Goal: Task Accomplishment & Management: Use online tool/utility

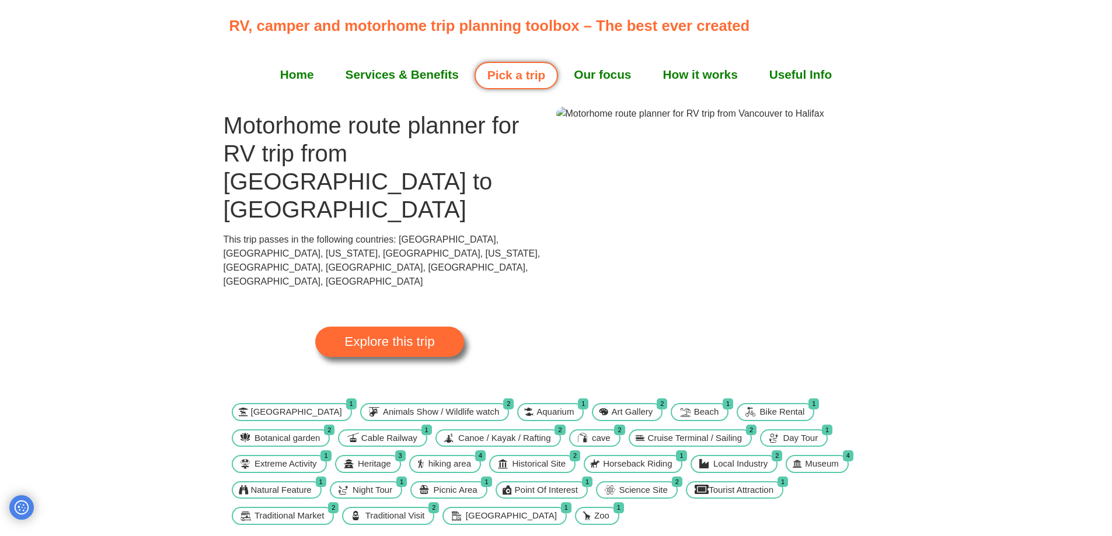
click at [367, 336] on span "Explore this trip" at bounding box center [389, 342] width 90 height 13
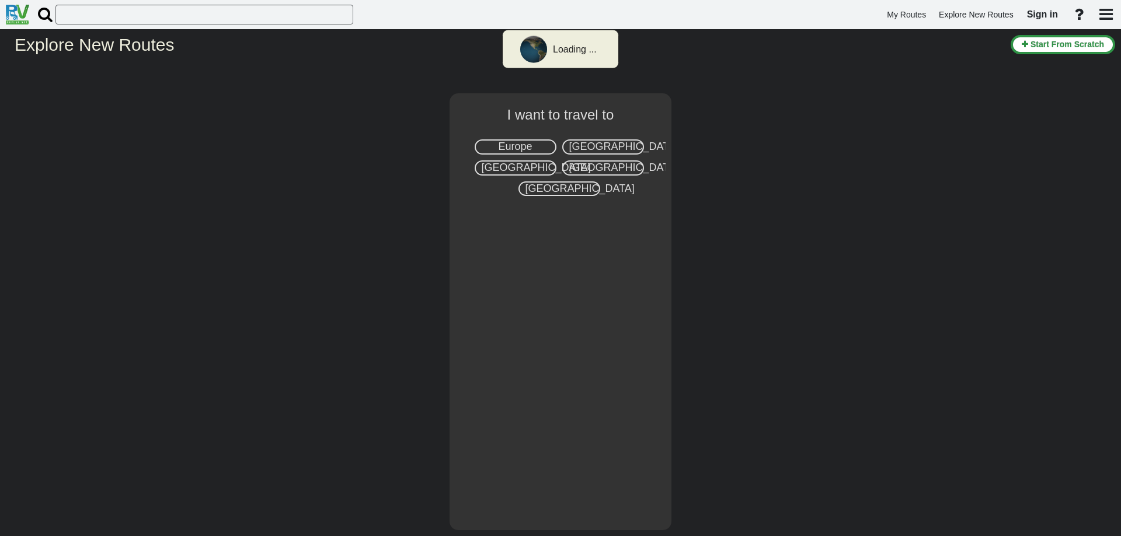
select select "number:8"
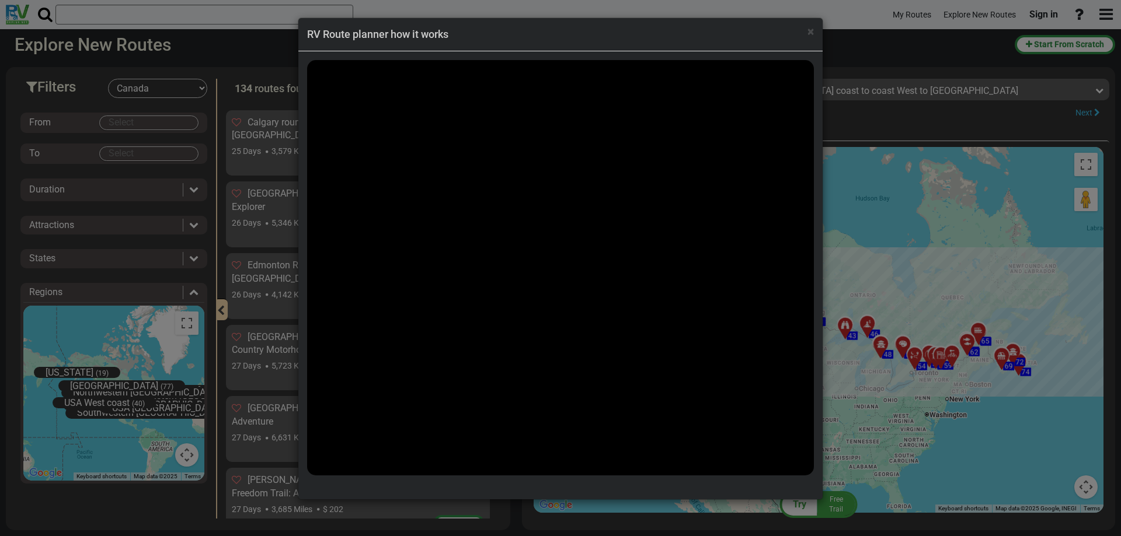
scroll to position [7414, 0]
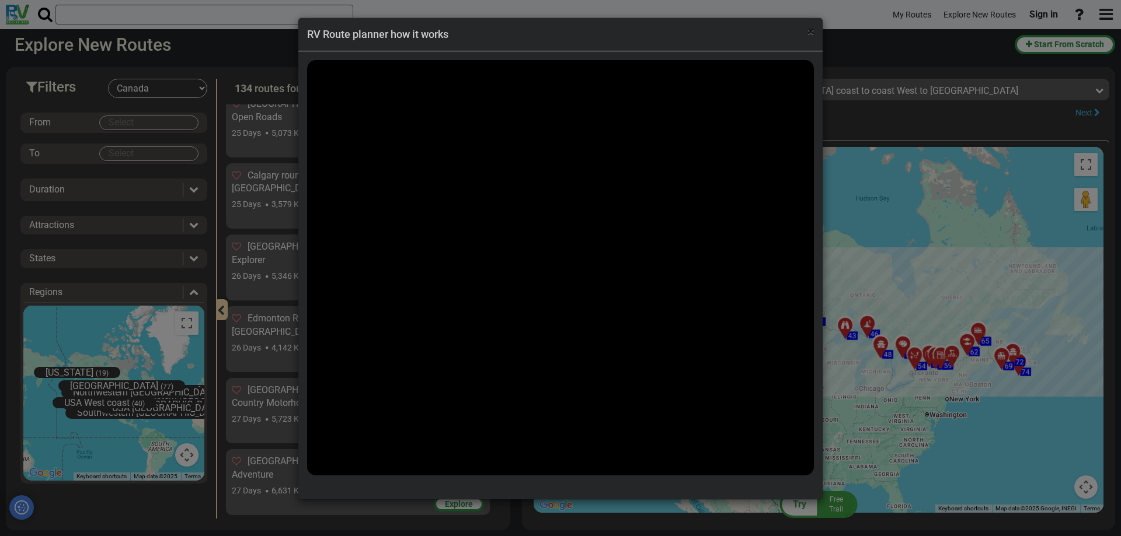
click at [811, 35] on span "×" at bounding box center [810, 32] width 6 height 14
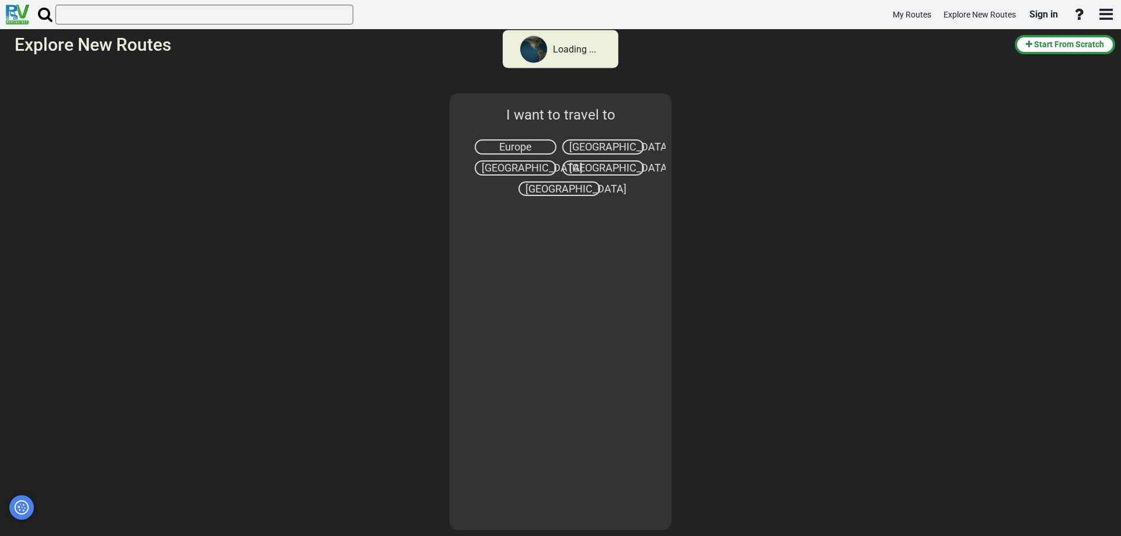
select select "number:8"
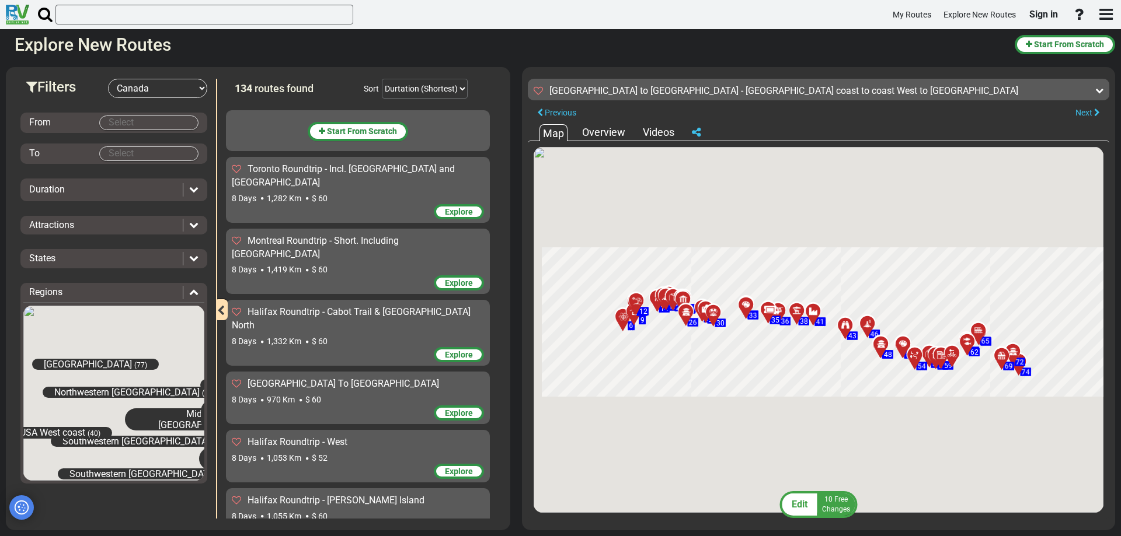
scroll to position [7414, 0]
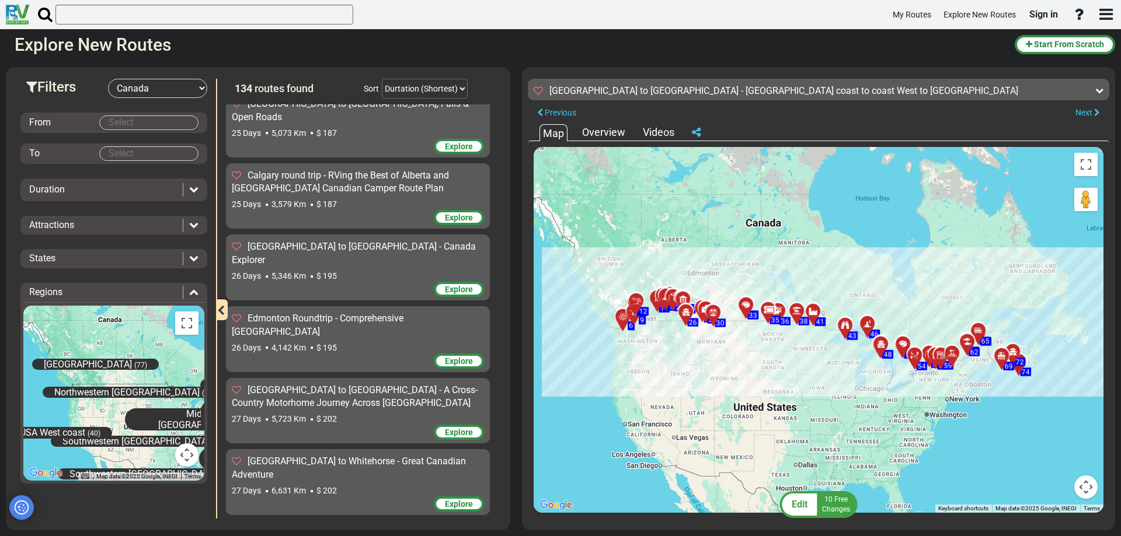
click at [604, 131] on div "Overview" at bounding box center [603, 132] width 49 height 15
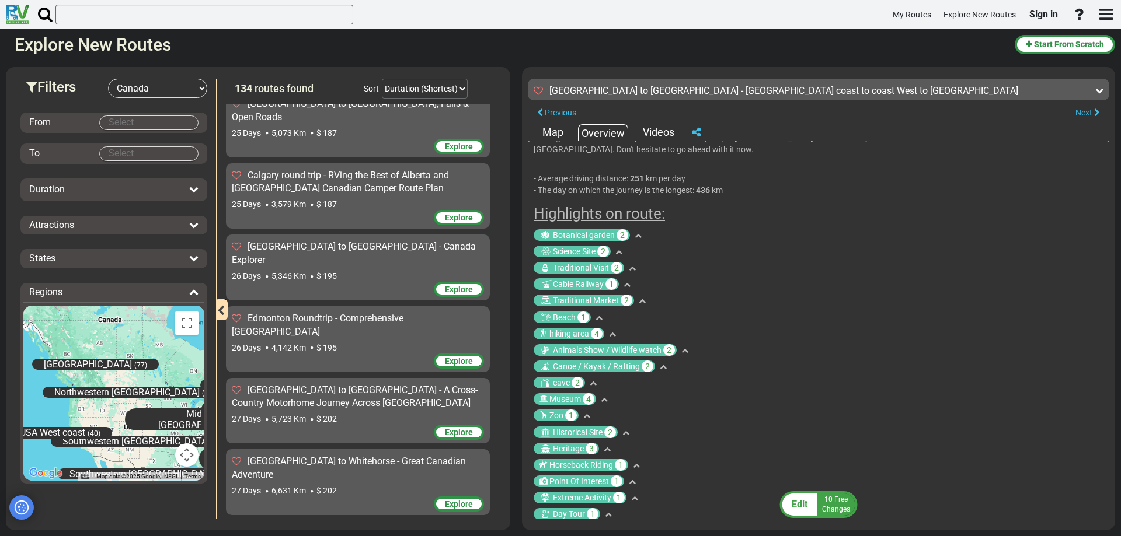
scroll to position [0, 0]
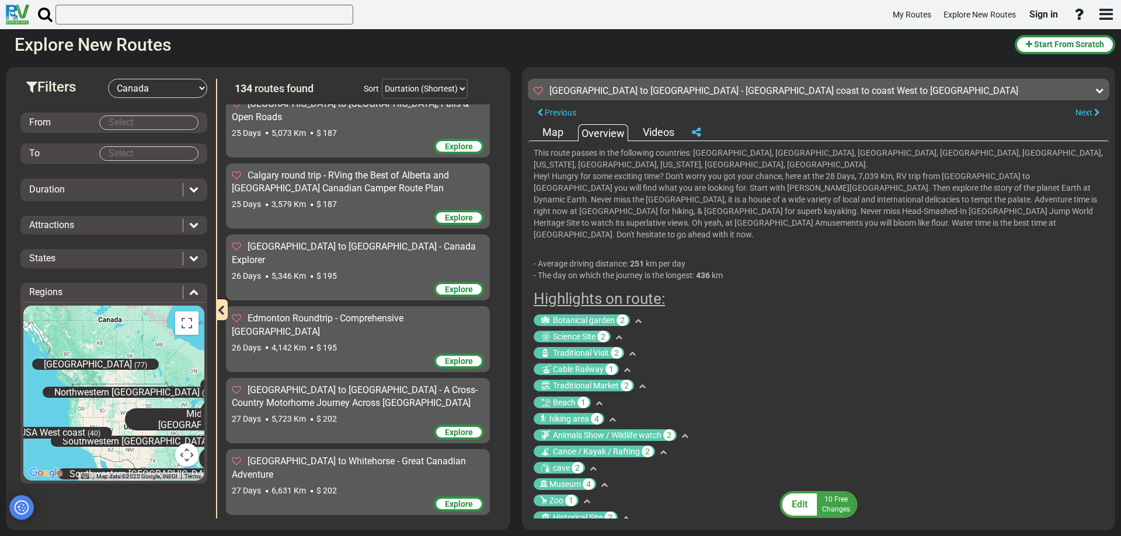
click at [656, 130] on div "Videos" at bounding box center [658, 132] width 37 height 15
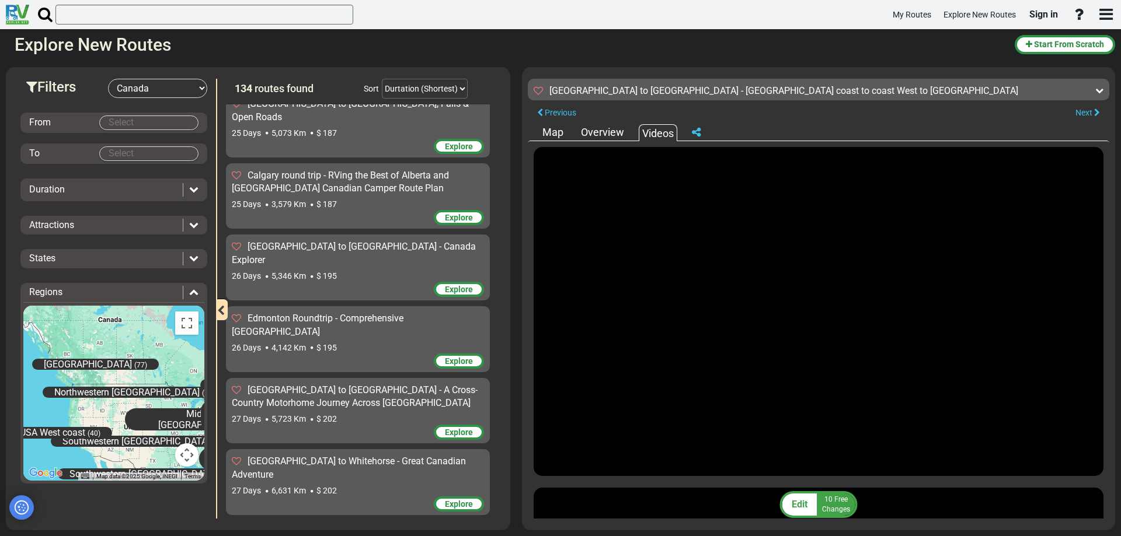
click at [555, 131] on div "Map" at bounding box center [552, 132] width 27 height 15
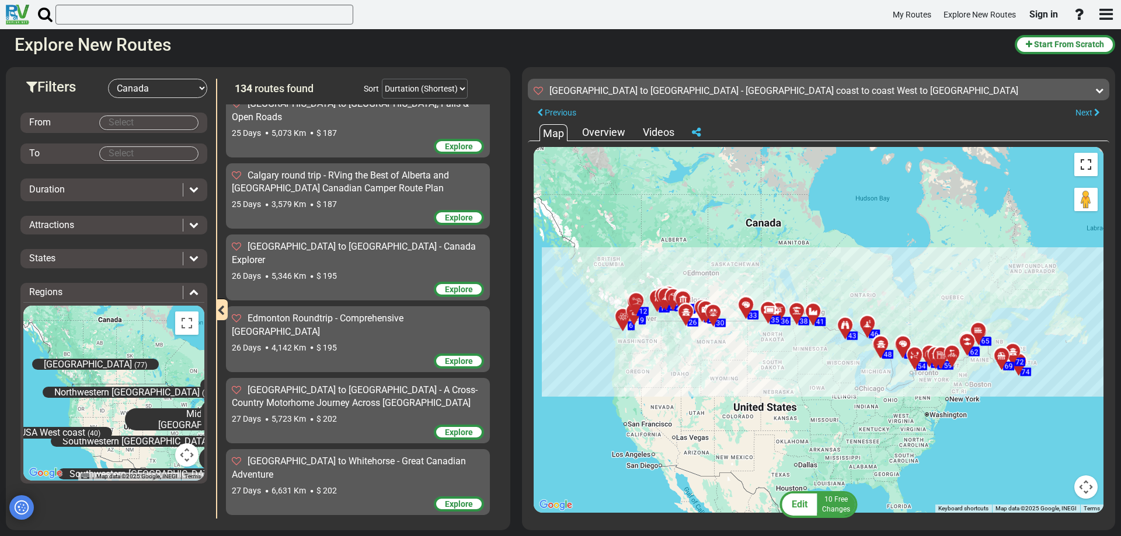
click at [1088, 165] on button "Toggle fullscreen view" at bounding box center [1085, 164] width 23 height 23
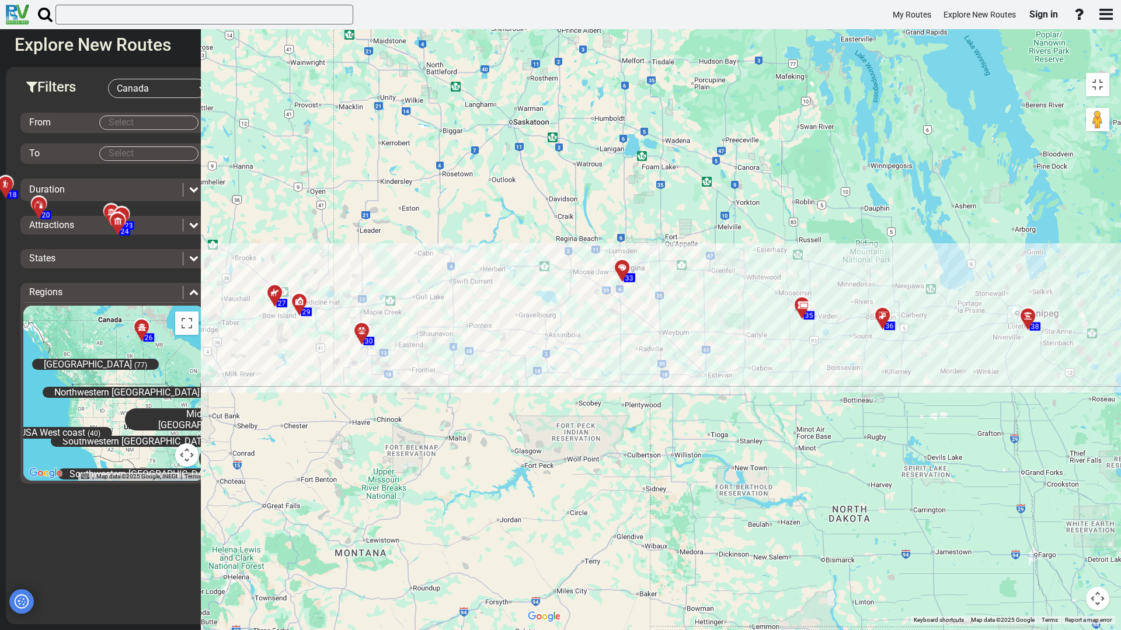
click at [796, 301] on icon at bounding box center [802, 305] width 12 height 9
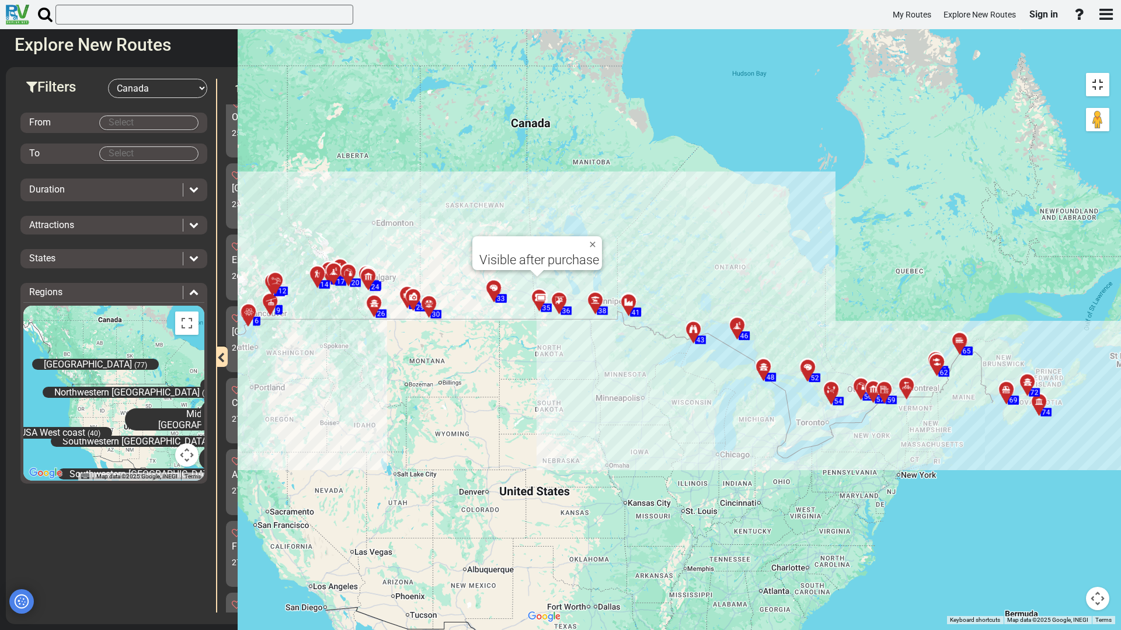
click at [1102, 73] on button "Toggle fullscreen view" at bounding box center [1097, 84] width 23 height 23
